Goal: Information Seeking & Learning: Learn about a topic

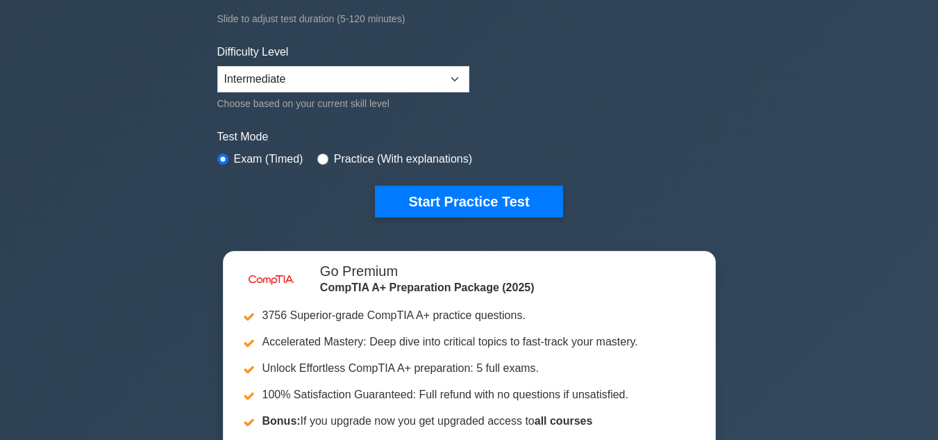
scroll to position [299, 0]
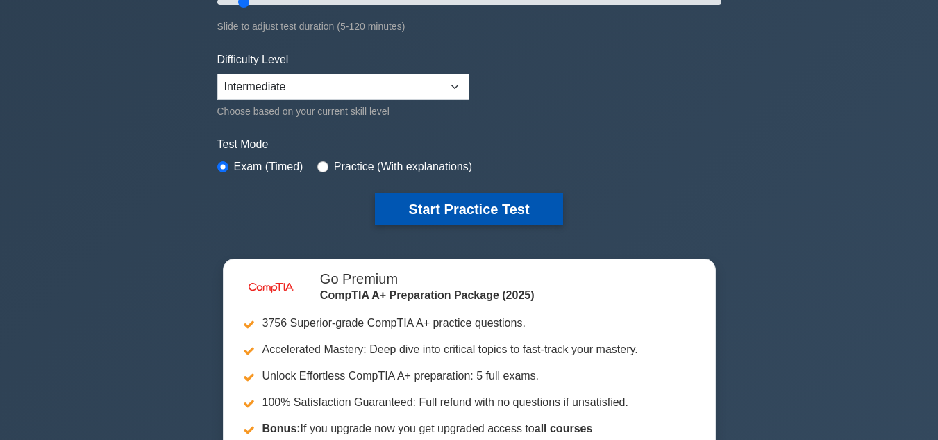
click at [508, 222] on button "Start Practice Test" at bounding box center [468, 209] width 187 height 32
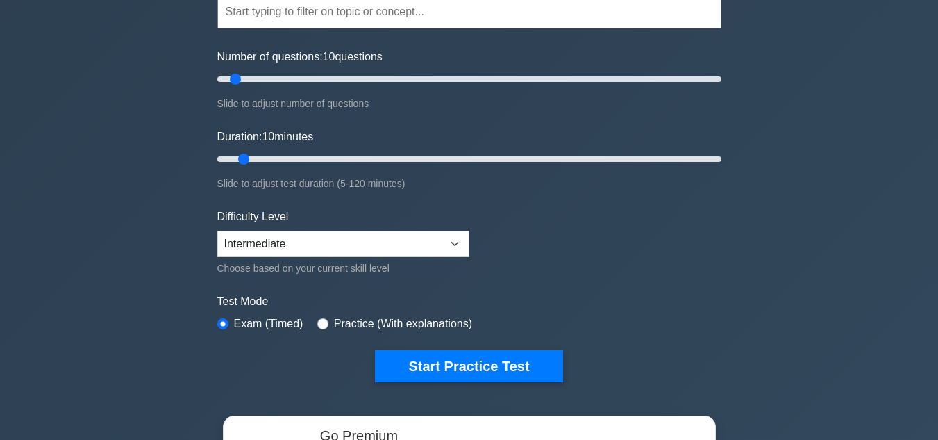
scroll to position [173, 0]
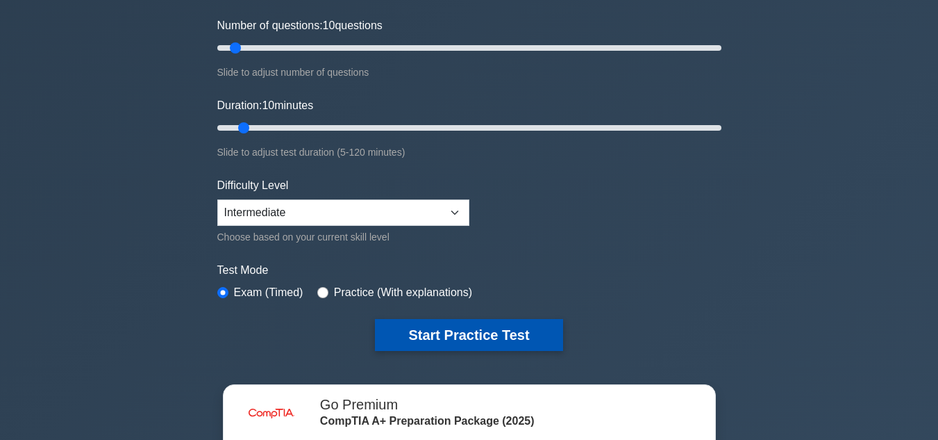
click at [530, 338] on button "Start Practice Test" at bounding box center [468, 335] width 187 height 32
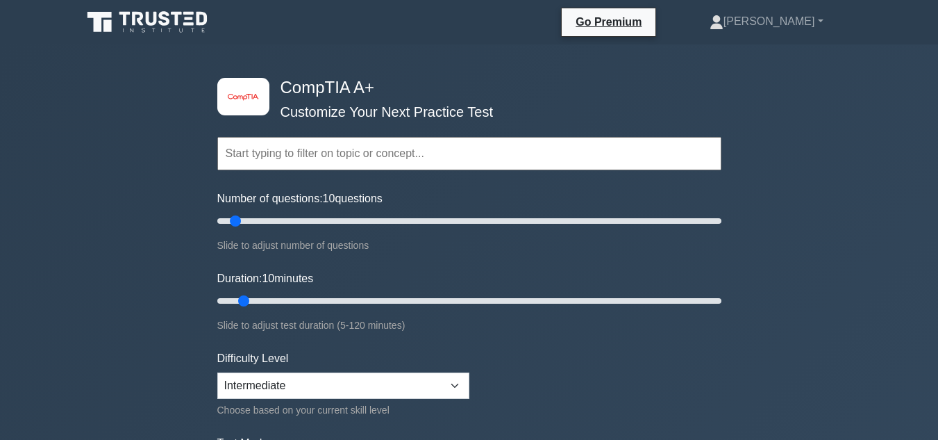
click at [924, 5] on nav "Go Premium Ashley Profile" at bounding box center [469, 22] width 938 height 44
click at [822, 17] on link "[PERSON_NAME]" at bounding box center [766, 22] width 181 height 28
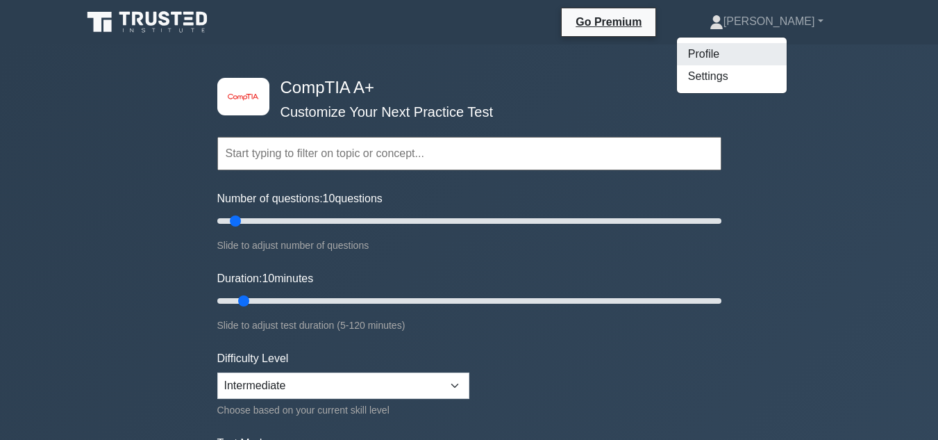
click at [787, 62] on link "Profile" at bounding box center [732, 54] width 110 height 22
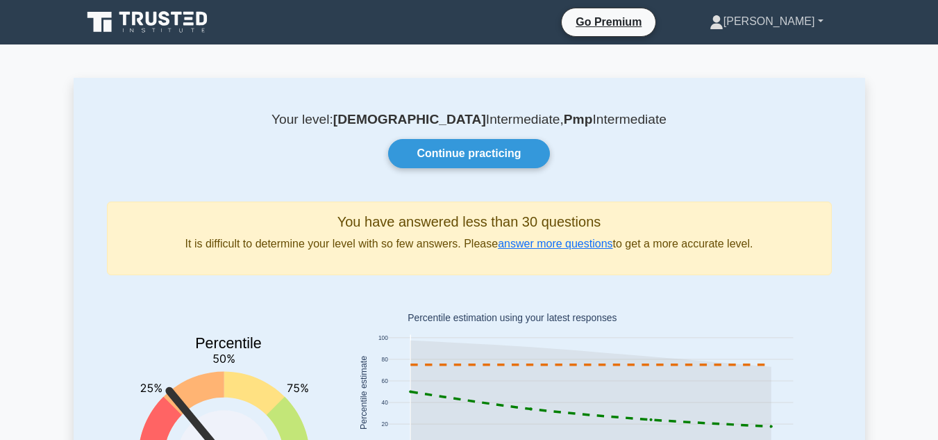
click at [826, 22] on link "[PERSON_NAME]" at bounding box center [766, 22] width 181 height 28
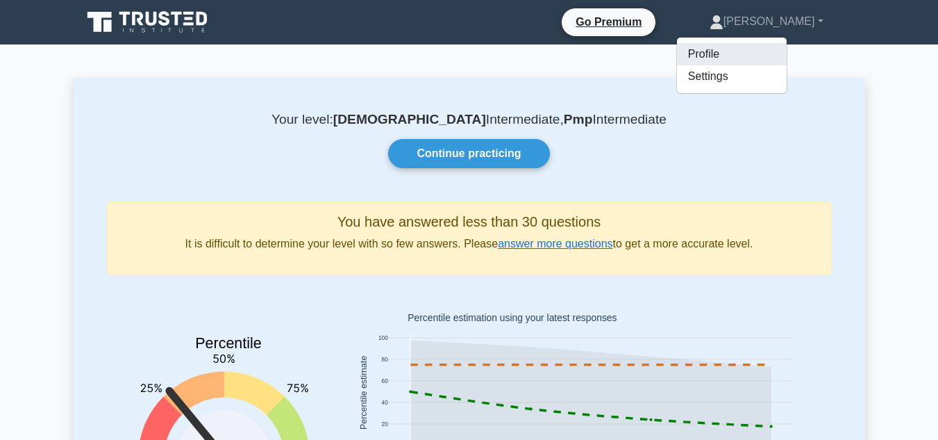
click at [787, 47] on link "Profile" at bounding box center [732, 54] width 110 height 22
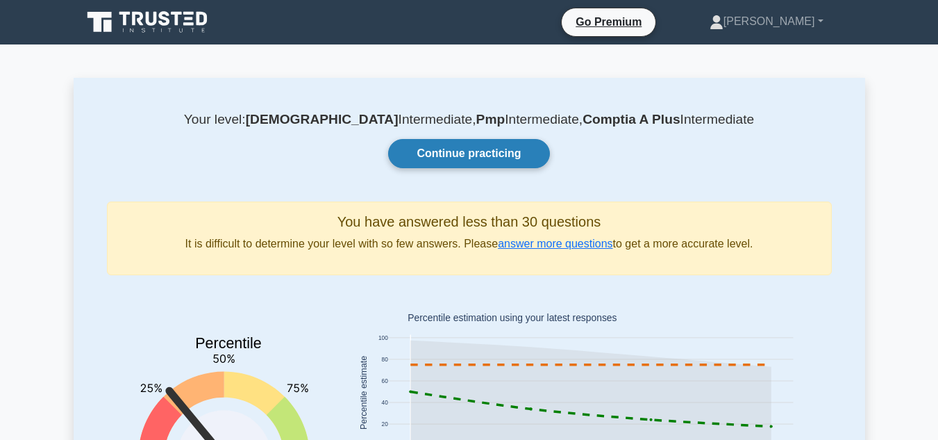
click at [535, 147] on link "Continue practicing" at bounding box center [468, 153] width 161 height 29
